Goal: Transaction & Acquisition: Purchase product/service

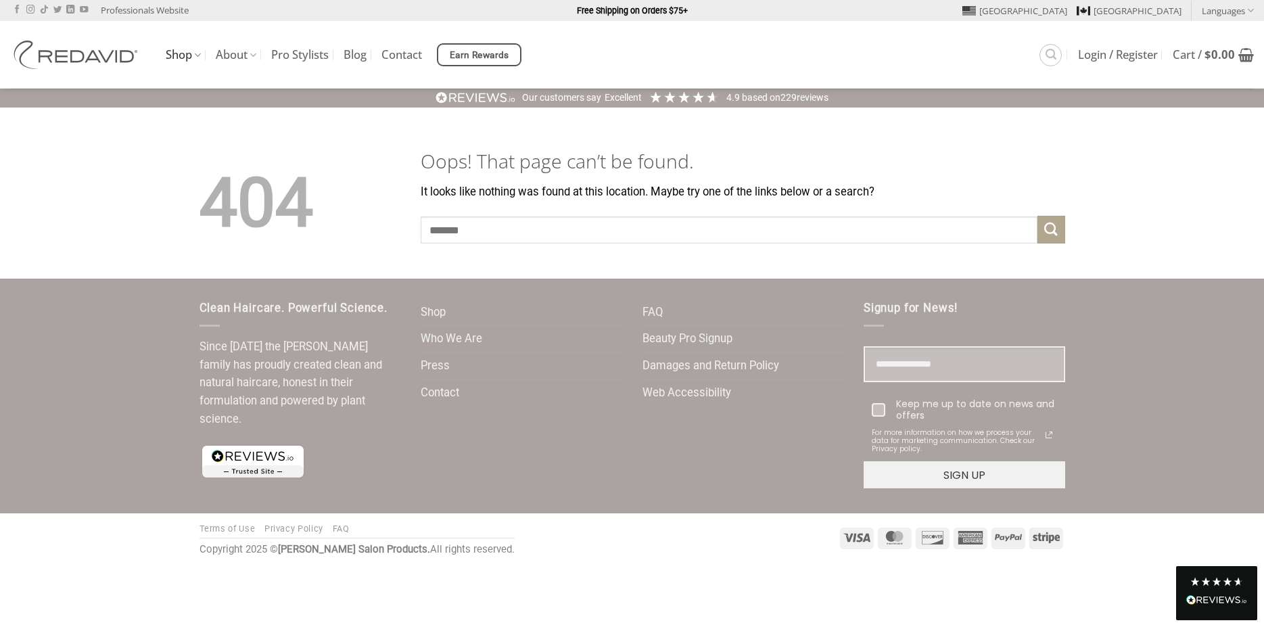
click at [177, 52] on link "Shop" at bounding box center [183, 55] width 35 height 26
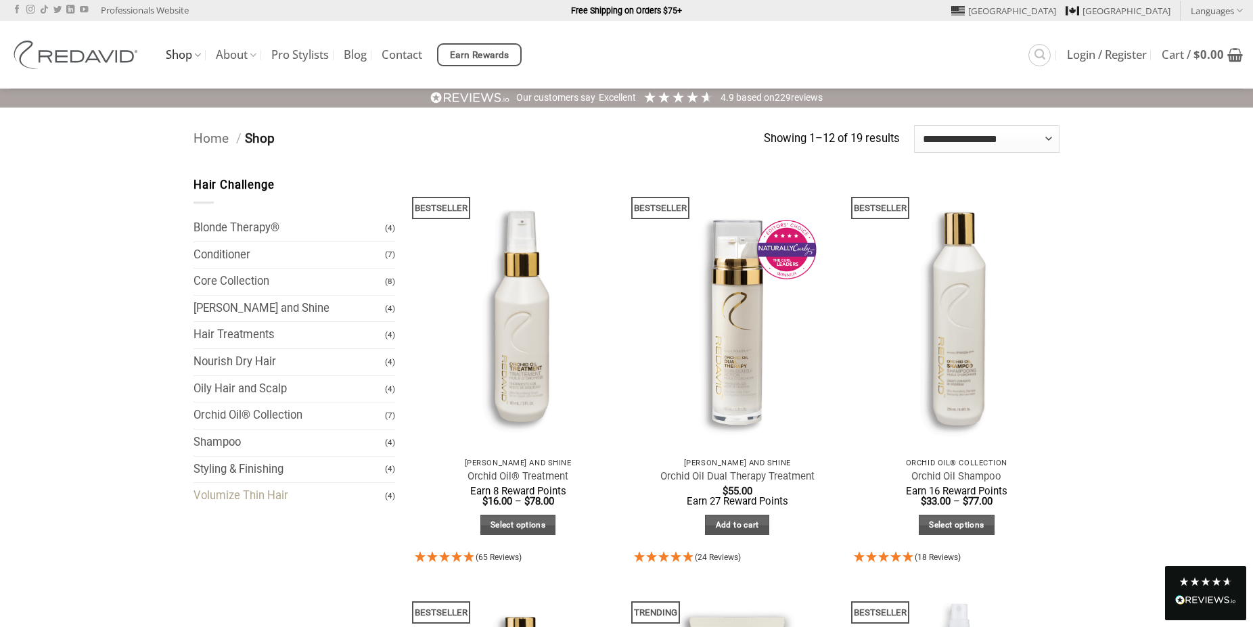
click at [226, 494] on link "Volumize Thin Hair" at bounding box center [288, 496] width 191 height 26
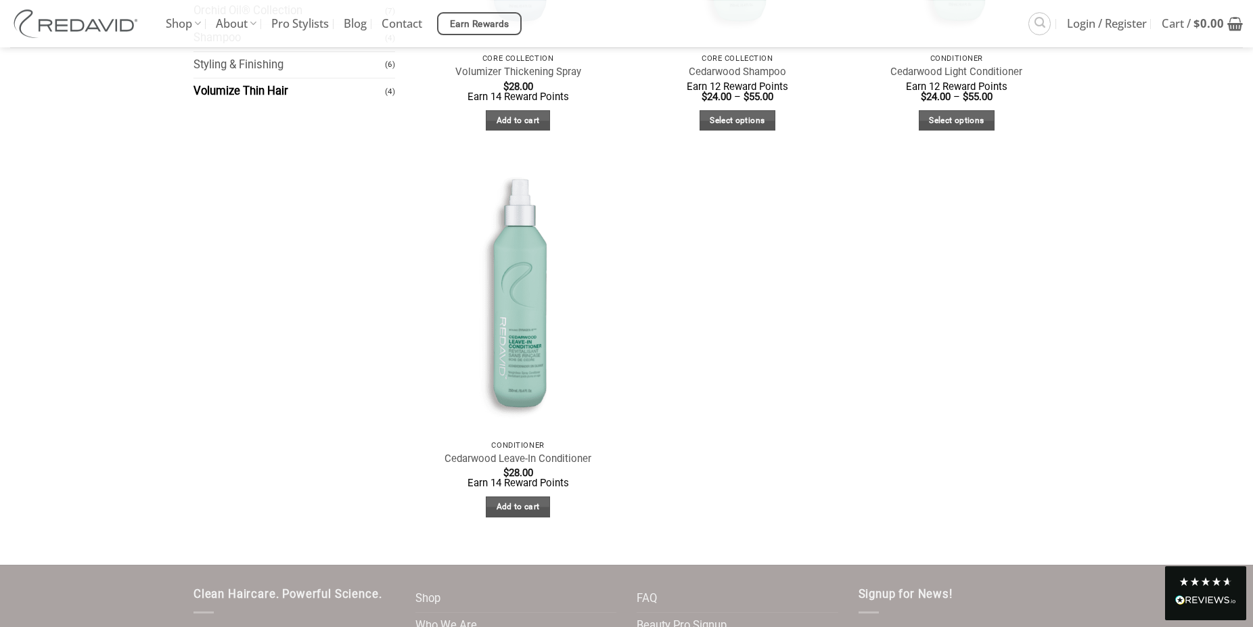
scroll to position [396, 0]
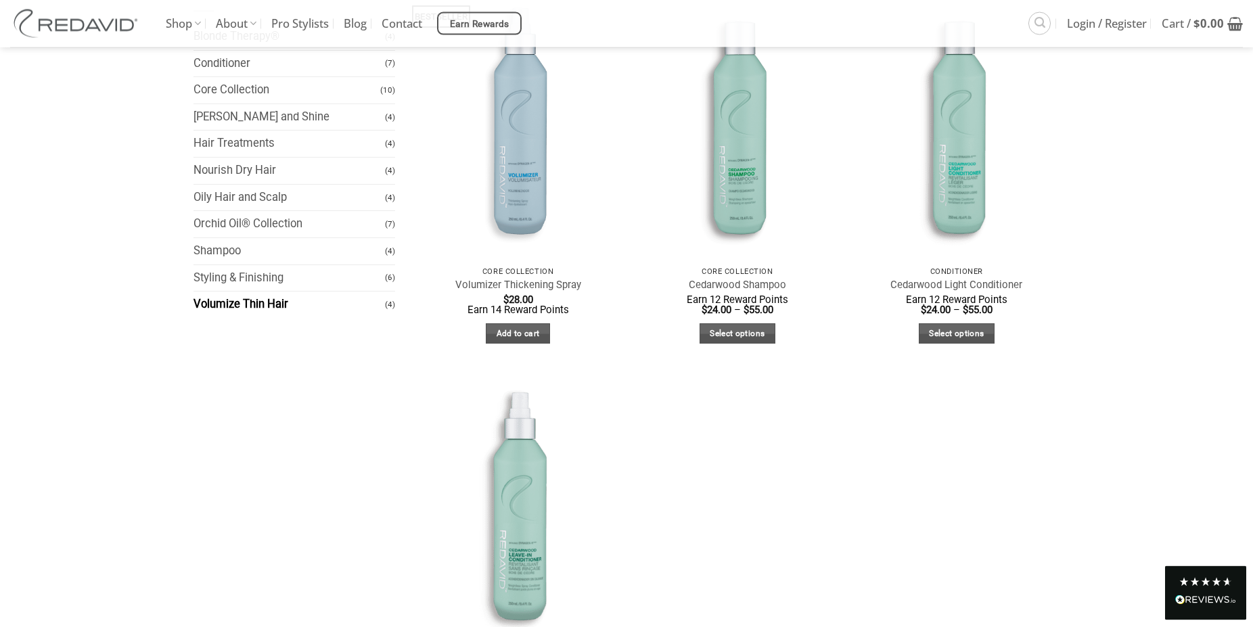
scroll to position [179, 0]
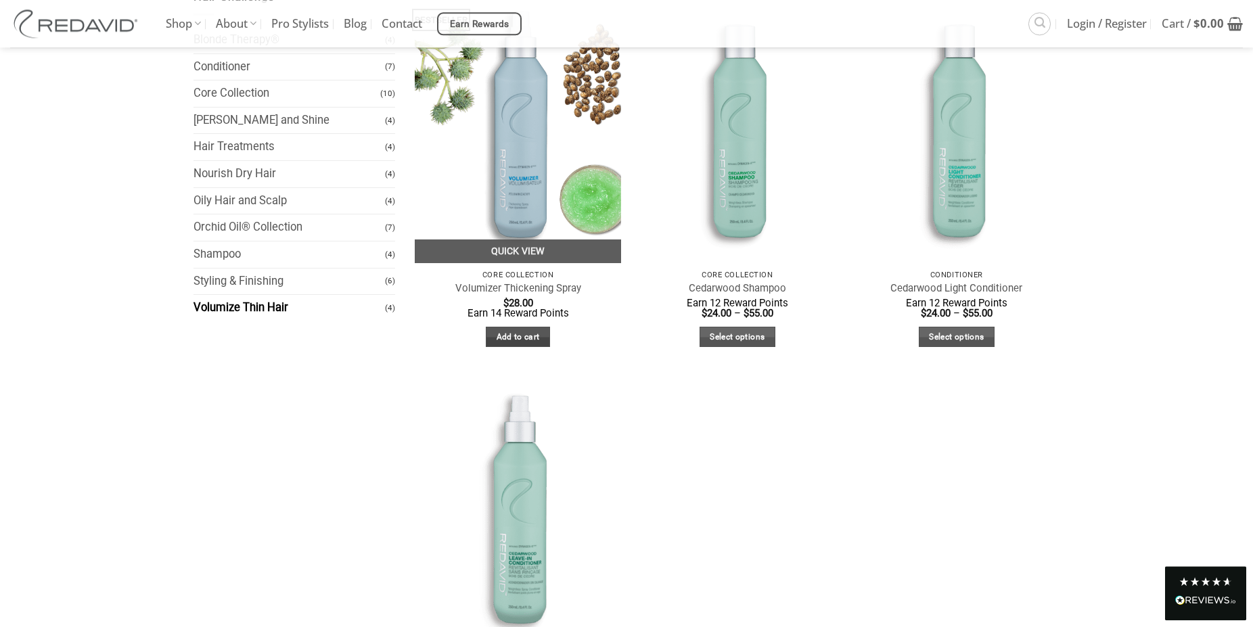
click at [509, 335] on link "Add to cart" at bounding box center [518, 337] width 64 height 21
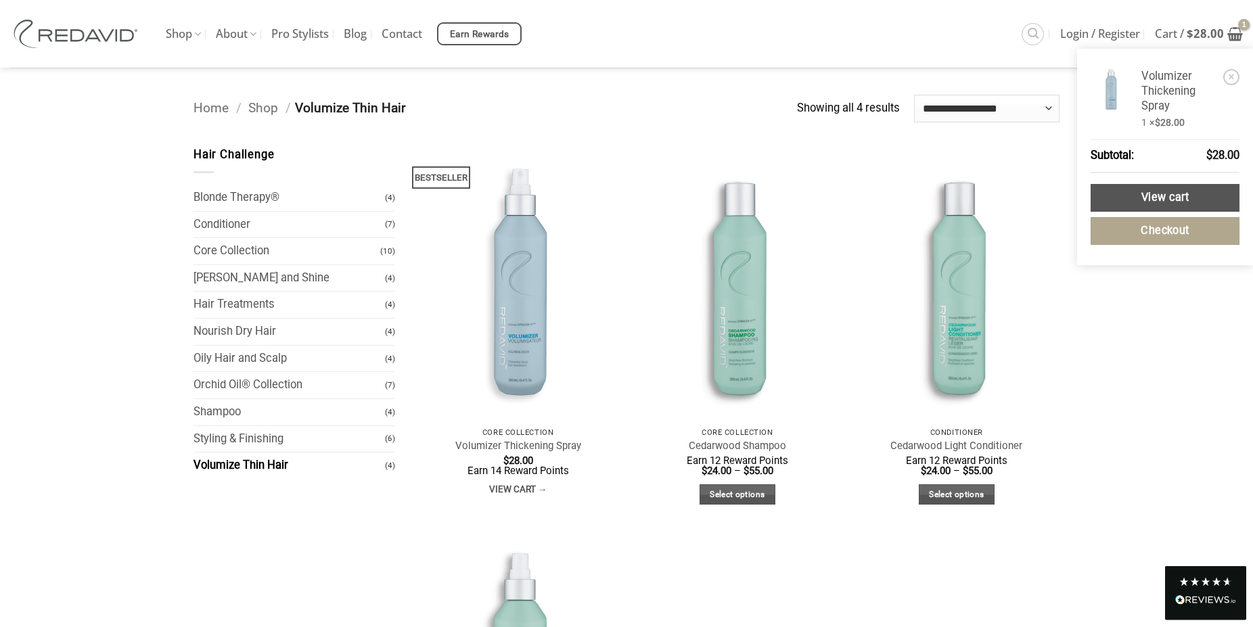
scroll to position [0, 0]
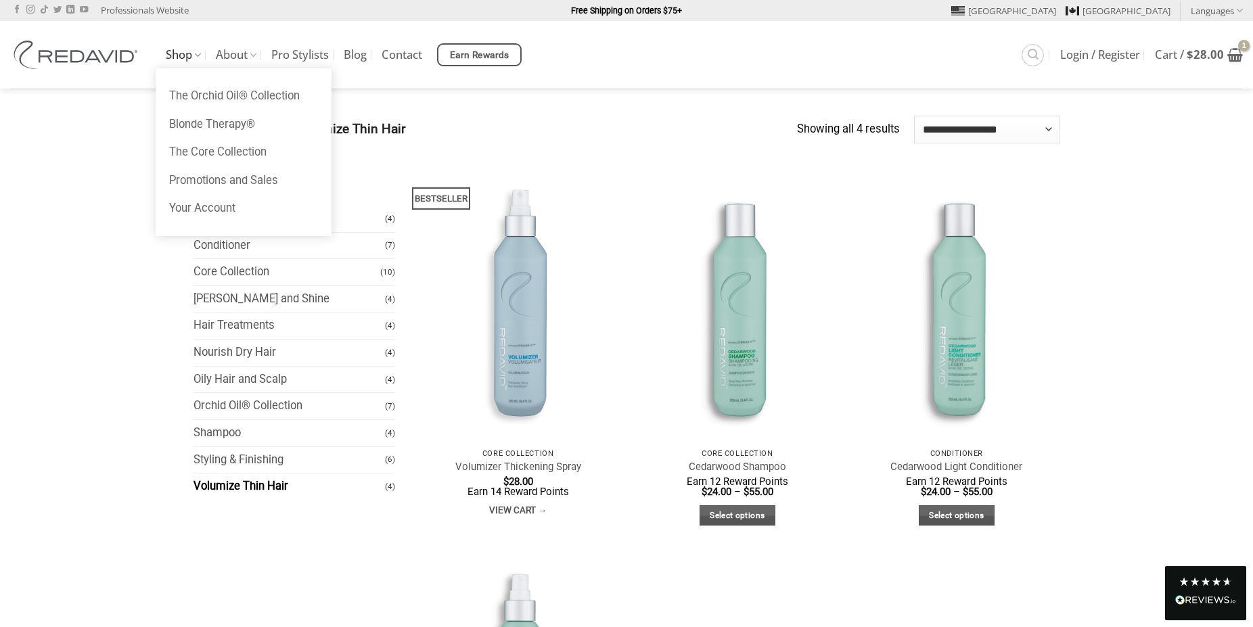
click at [183, 56] on link "Shop" at bounding box center [183, 55] width 35 height 26
